Goal: Information Seeking & Learning: Learn about a topic

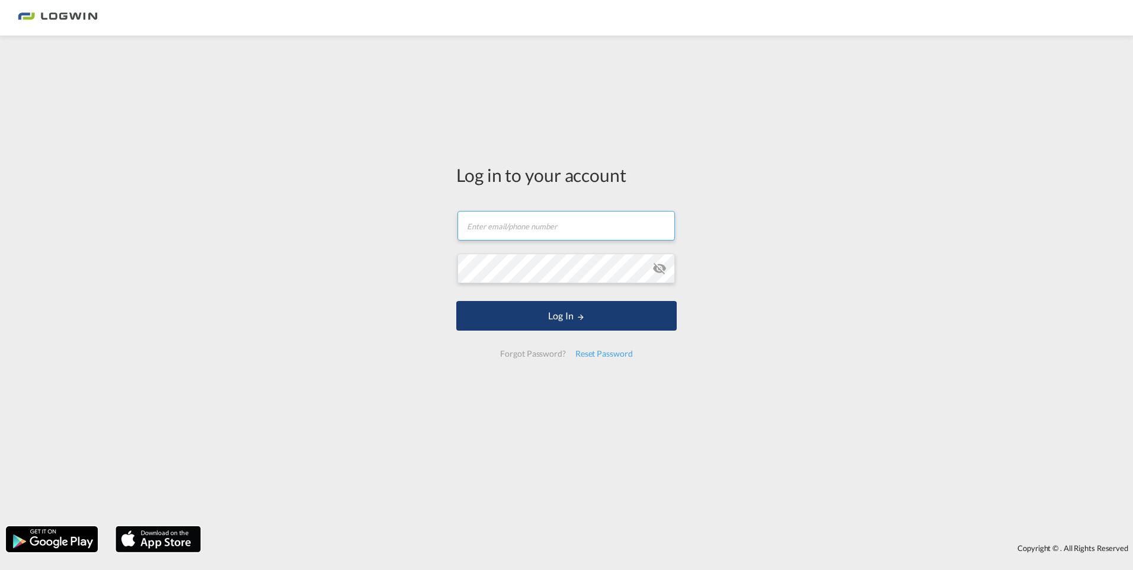
type input "[PERSON_NAME][EMAIL_ADDRESS][DOMAIN_NAME]"
click at [511, 312] on button "Log In" at bounding box center [566, 316] width 220 height 30
